Goal: Transaction & Acquisition: Purchase product/service

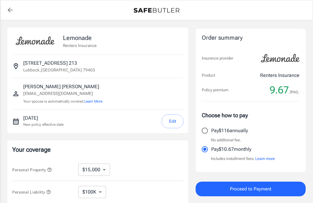
select select "15000"
select select "500"
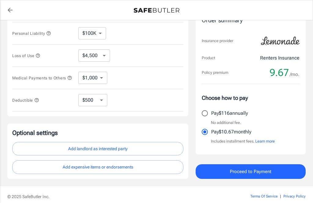
scroll to position [167, 0]
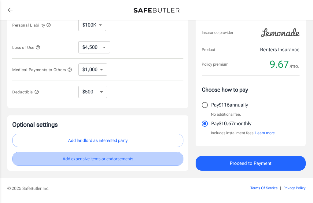
click at [80, 161] on button "Add expensive items or endorsements" at bounding box center [97, 159] width 171 height 14
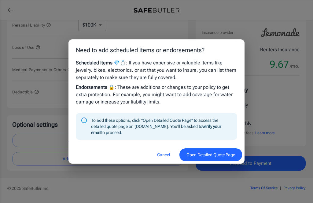
click at [214, 161] on button "Open Detailed Quote Page" at bounding box center [210, 154] width 63 height 13
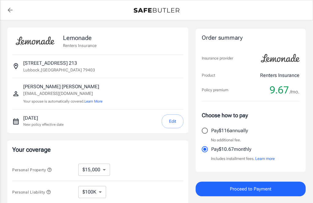
select select "15000"
select select "500"
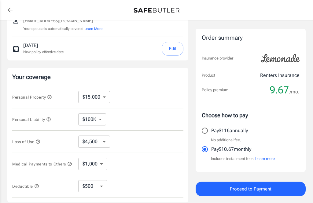
scroll to position [72, 0]
click at [47, 99] on span "Personal Property" at bounding box center [32, 98] width 40 height 5
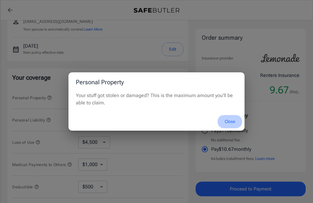
click at [229, 121] on button "Close" at bounding box center [229, 121] width 24 height 13
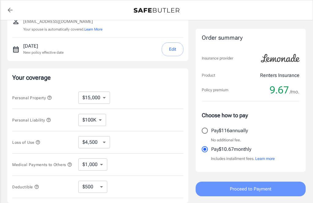
click at [239, 186] on span "Proceed to Payment" at bounding box center [251, 189] width 42 height 8
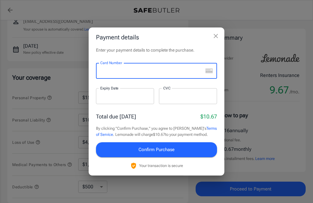
scroll to position [72, 0]
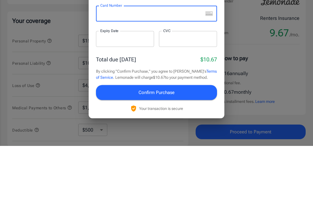
click at [107, 63] on div at bounding box center [149, 71] width 107 height 16
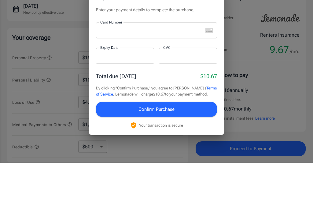
scroll to position [112, 0]
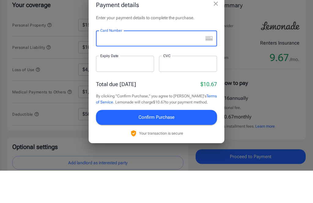
click at [103, 63] on div at bounding box center [149, 71] width 107 height 16
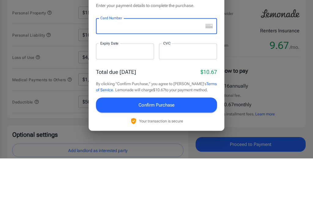
click at [101, 63] on div at bounding box center [149, 71] width 107 height 16
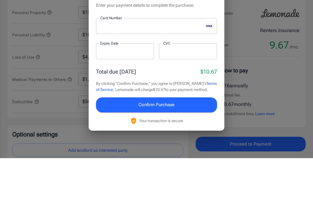
scroll to position [157, 0]
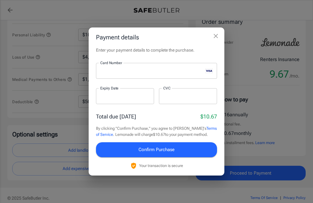
click at [117, 26] on div "Payment details Enter your payment details to complete the purchase. Card Numbe…" at bounding box center [156, 101] width 313 height 203
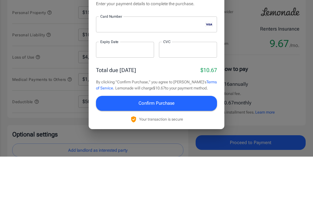
scroll to position [98, 0]
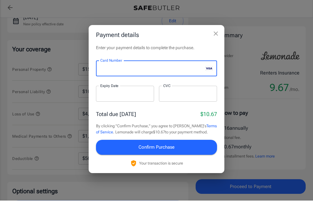
click at [108, 79] on div at bounding box center [149, 71] width 107 height 16
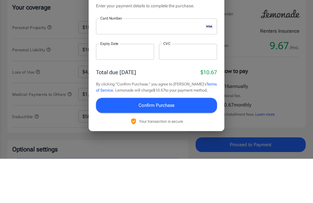
scroll to position [143, 0]
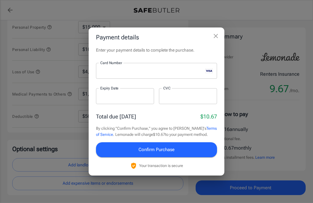
click at [108, 26] on div "Payment details Enter your payment details to complete the purchase. Card Numbe…" at bounding box center [156, 101] width 313 height 203
click at [107, 27] on div "Payment details Enter your payment details to complete the purchase. Card Numbe…" at bounding box center [156, 101] width 313 height 203
click at [194, 29] on h2 "Payment details" at bounding box center [157, 37] width 136 height 20
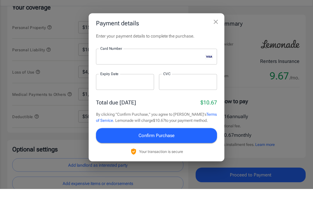
scroll to position [128, 0]
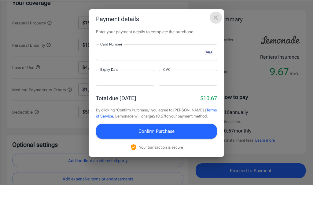
click at [217, 34] on icon "close" at bounding box center [215, 36] width 4 height 4
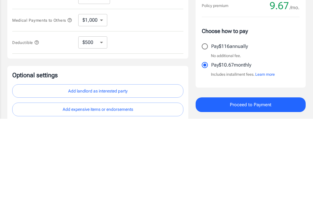
scroll to position [133, 0]
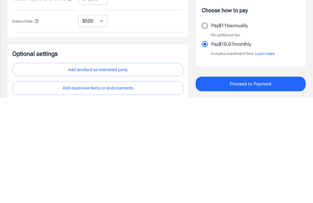
click at [228, 182] on button "Proceed to Payment" at bounding box center [250, 189] width 110 height 15
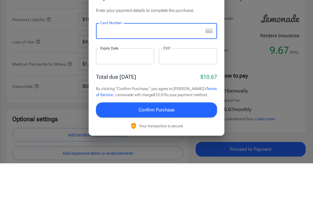
scroll to position [173, 0]
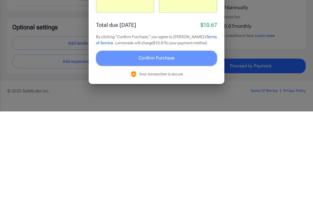
click at [126, 142] on button "Confirm Purchase" at bounding box center [156, 149] width 121 height 15
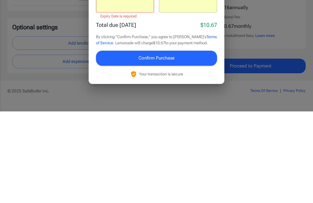
scroll to position [186, 0]
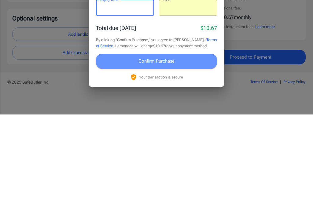
click at [122, 142] on button "Confirm Purchase" at bounding box center [156, 149] width 121 height 15
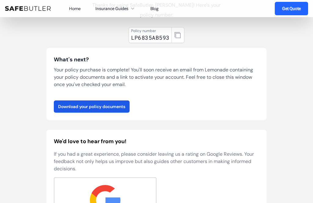
scroll to position [53, 0]
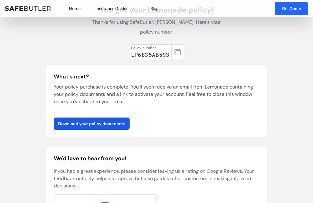
click at [96, 125] on link "Download your policy documents" at bounding box center [92, 124] width 76 height 12
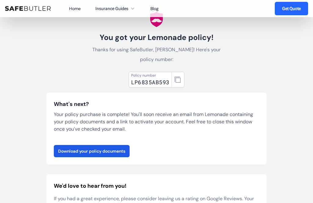
scroll to position [0, 0]
